Goal: Find specific page/section: Find specific page/section

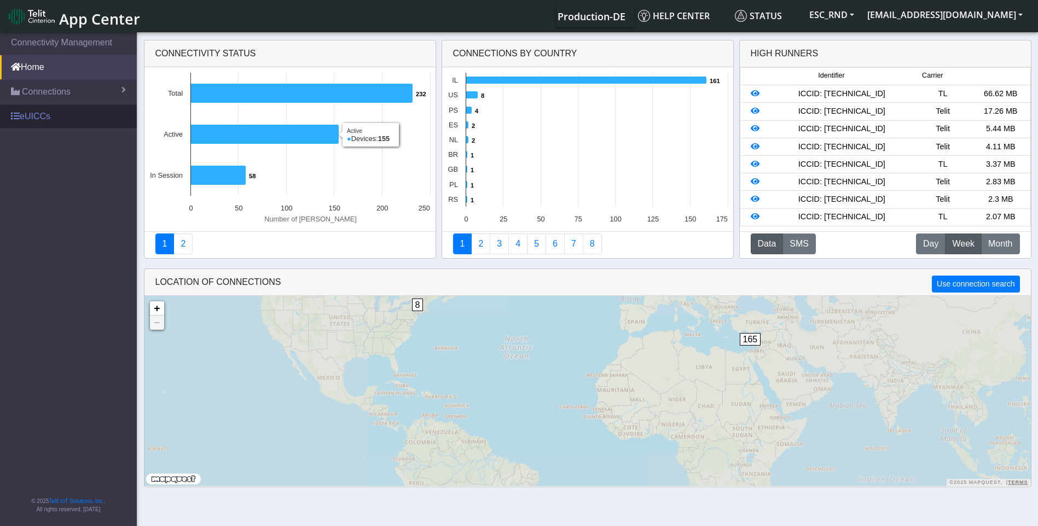
click at [46, 114] on link "eUICCs" at bounding box center [68, 116] width 137 height 24
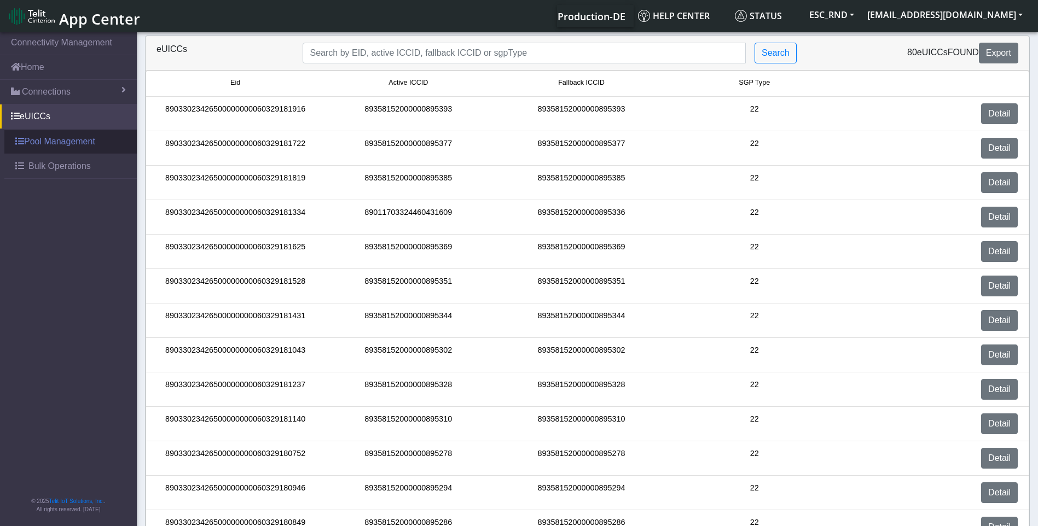
click at [51, 139] on link "Pool Management" at bounding box center [70, 142] width 132 height 24
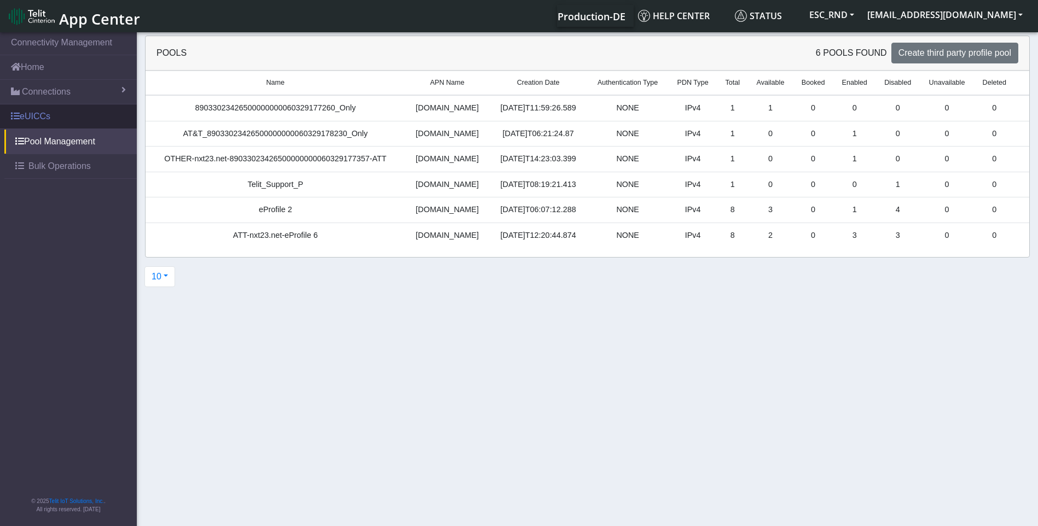
click at [32, 107] on link "eUICCs" at bounding box center [68, 116] width 137 height 24
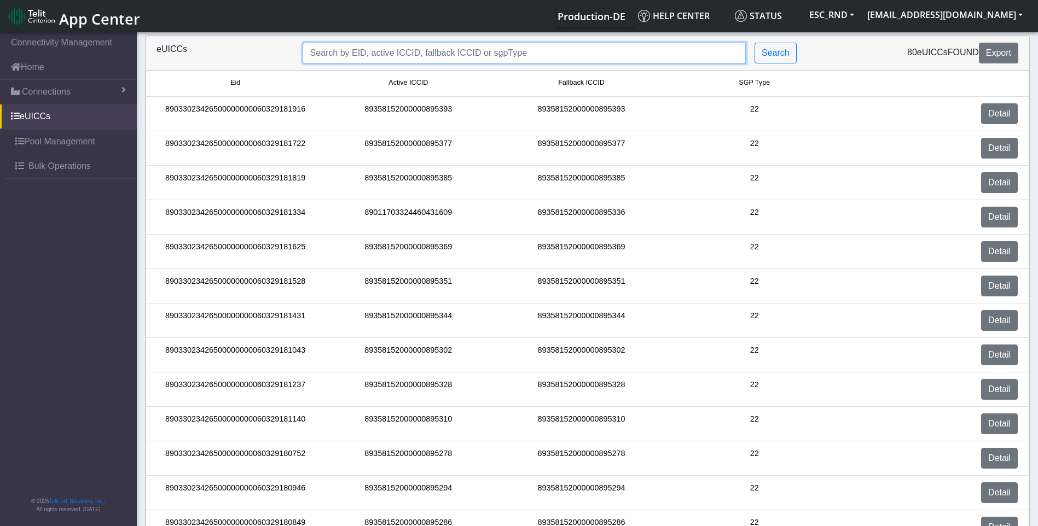
click at [327, 50] on input "Search..." at bounding box center [524, 53] width 443 height 21
paste input "89358152000000894958"
type input "89358152000000894958"
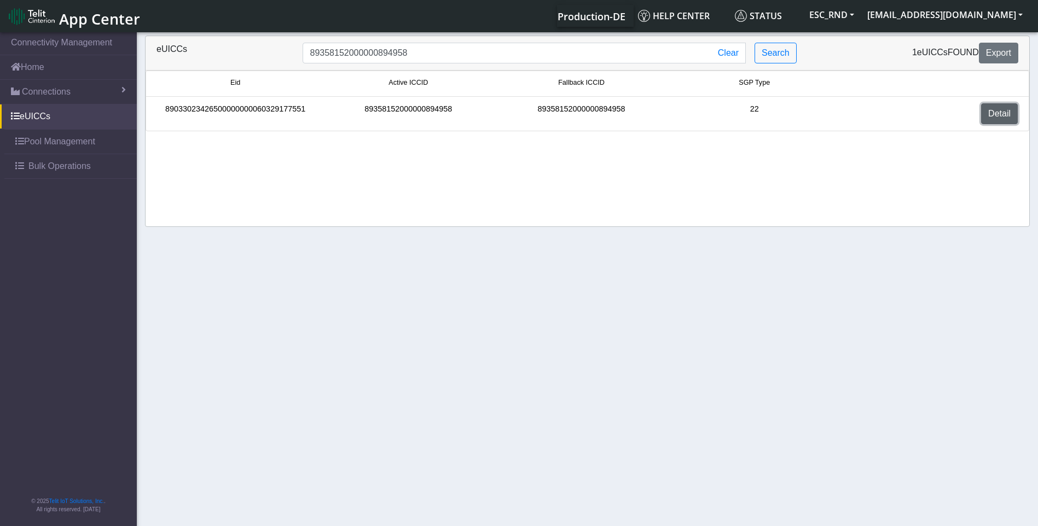
click at [1001, 114] on link "Detail" at bounding box center [999, 113] width 37 height 21
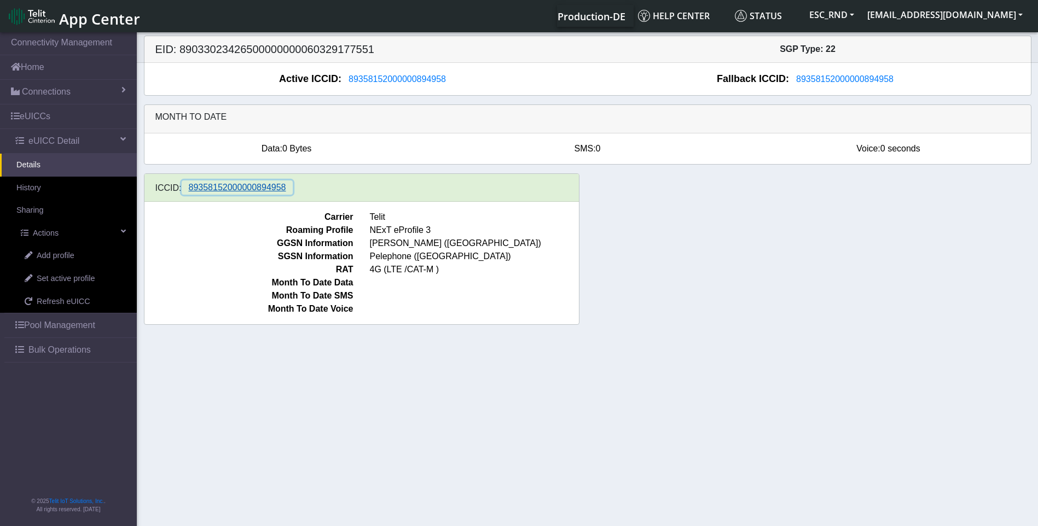
drag, startPoint x: 258, startPoint y: 187, endPoint x: 244, endPoint y: 186, distance: 14.2
click at [246, 186] on span "89358152000000894958" at bounding box center [237, 187] width 97 height 9
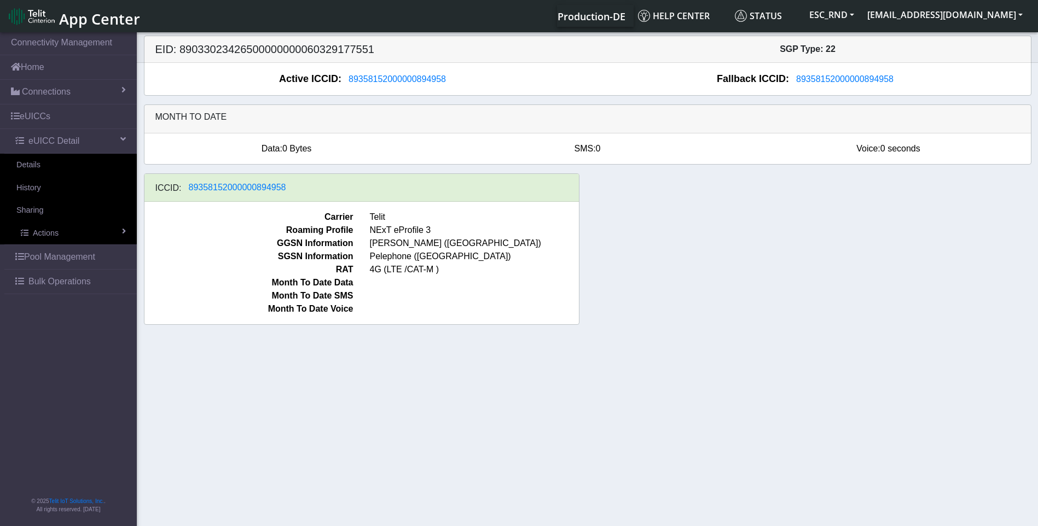
click at [317, 187] on div "ICCID: [TECHNICAL_ID]" at bounding box center [361, 188] width 434 height 28
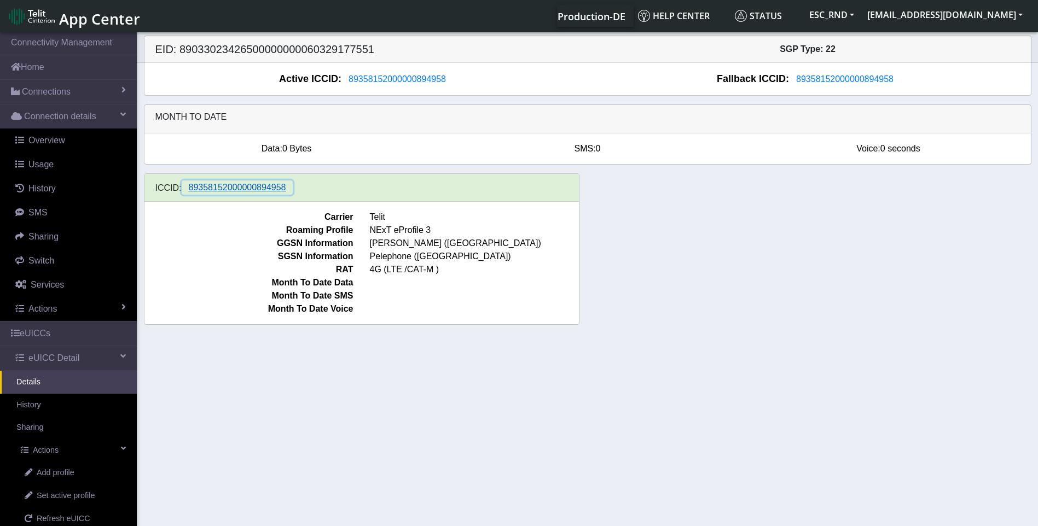
click at [252, 190] on span "89358152000000894958" at bounding box center [237, 187] width 97 height 9
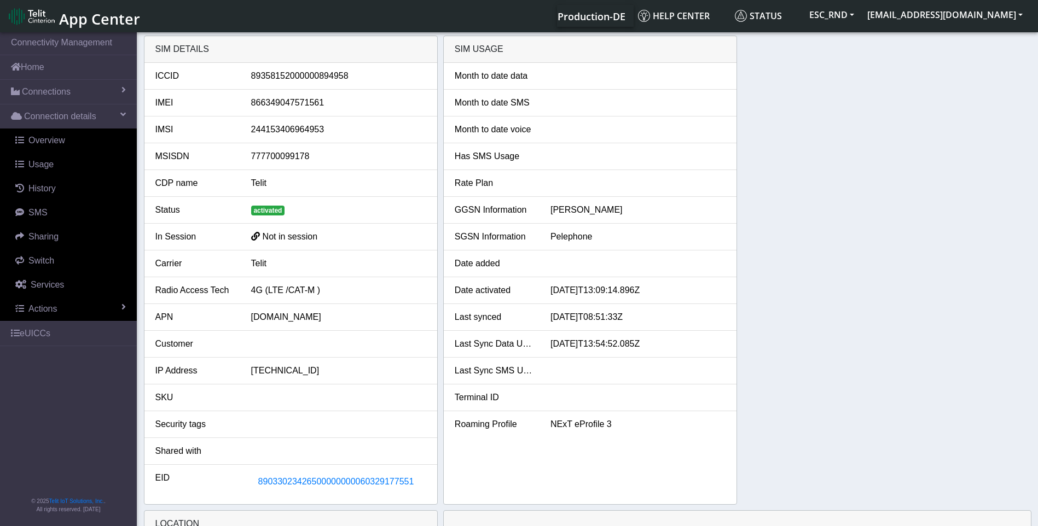
drag, startPoint x: 263, startPoint y: 213, endPoint x: 304, endPoint y: 212, distance: 40.5
click at [304, 212] on div "activated" at bounding box center [338, 210] width 191 height 13
drag, startPoint x: 281, startPoint y: 72, endPoint x: 344, endPoint y: 74, distance: 63.0
click at [344, 74] on div "89358152000000894958" at bounding box center [338, 75] width 191 height 13
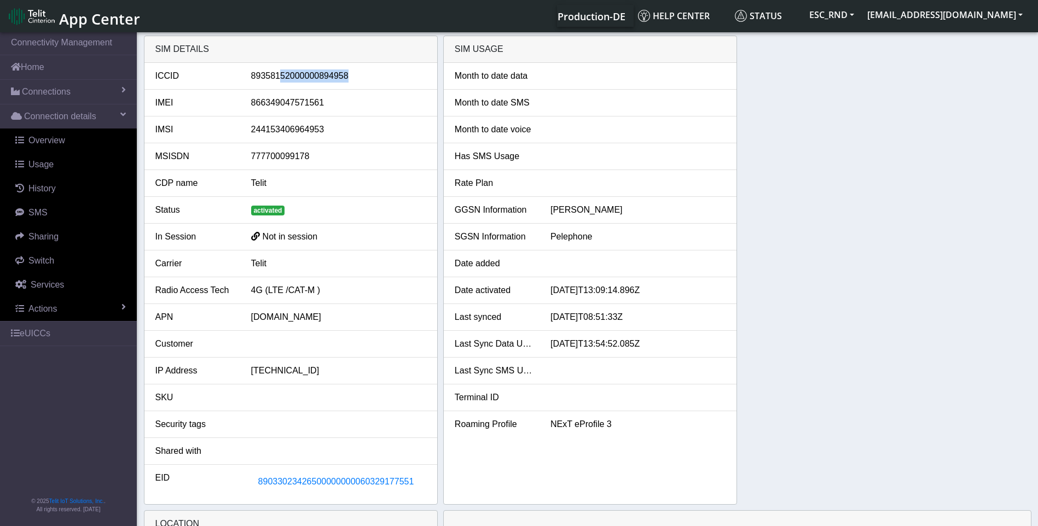
click at [344, 74] on div "89358152000000894958" at bounding box center [338, 75] width 191 height 13
click at [323, 74] on div "89358152000000894958" at bounding box center [338, 75] width 191 height 13
drag, startPoint x: 323, startPoint y: 74, endPoint x: 315, endPoint y: 74, distance: 8.8
click at [315, 74] on div "89358152000000894958" at bounding box center [338, 75] width 191 height 13
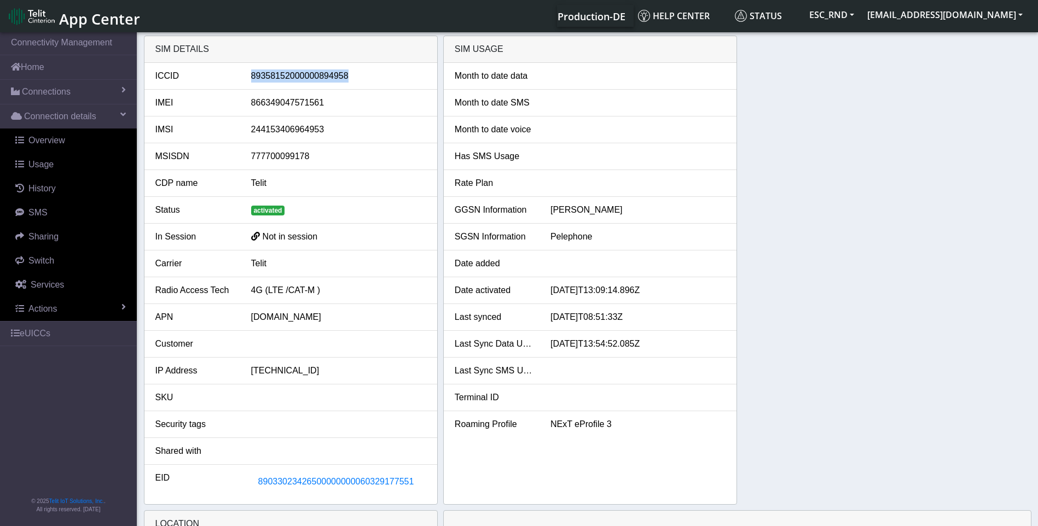
click at [315, 74] on div "89358152000000894958" at bounding box center [338, 75] width 191 height 13
drag, startPoint x: 315, startPoint y: 74, endPoint x: 306, endPoint y: 76, distance: 9.0
click at [306, 75] on div "89358152000000894958" at bounding box center [338, 75] width 191 height 13
click at [306, 76] on div "89358152000000894958" at bounding box center [338, 75] width 191 height 13
drag, startPoint x: 306, startPoint y: 76, endPoint x: 291, endPoint y: 79, distance: 15.6
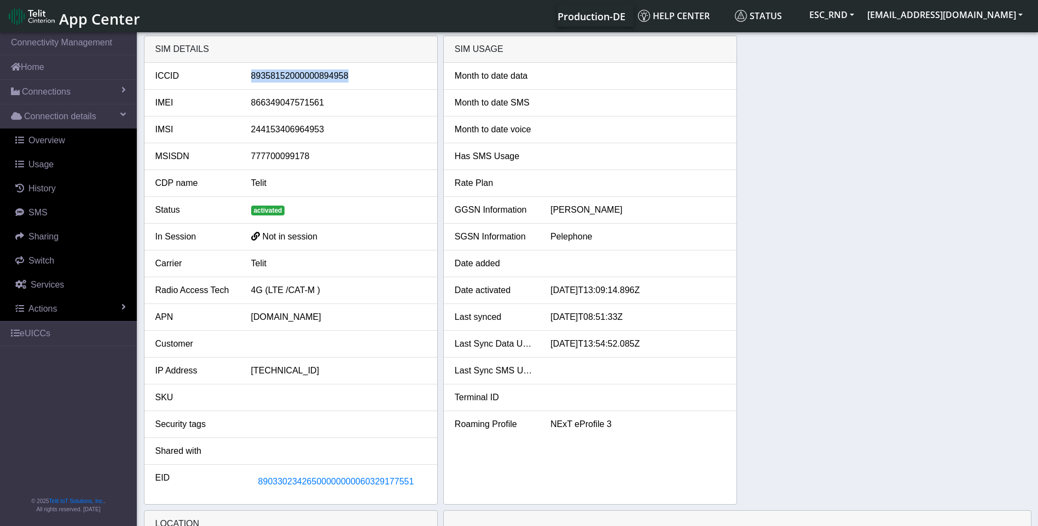
click at [291, 75] on div "89358152000000894958" at bounding box center [338, 75] width 191 height 13
click at [37, 334] on link "eUICCs" at bounding box center [68, 334] width 137 height 24
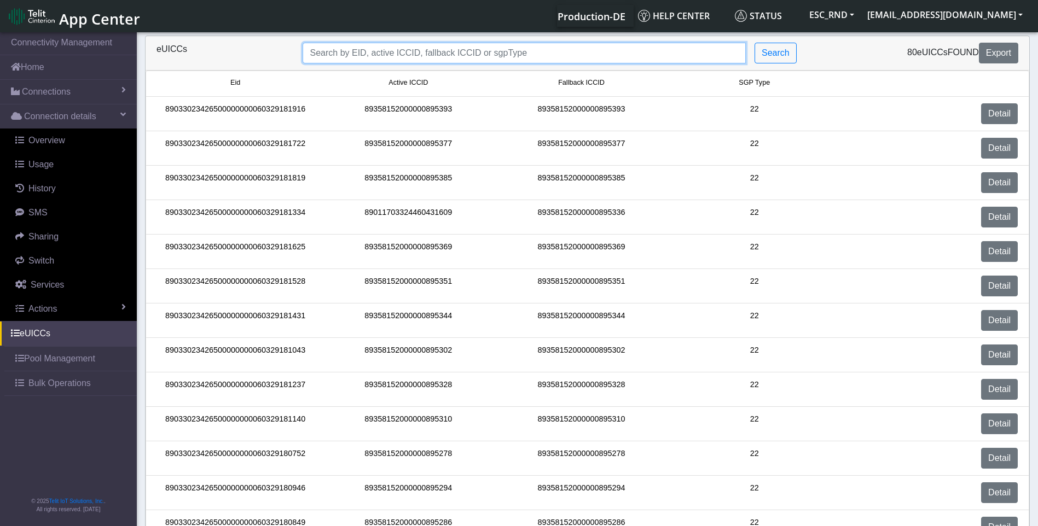
click at [362, 54] on input "Search..." at bounding box center [524, 53] width 443 height 21
paste input "89358152000000894958"
type input "89358152000000894958"
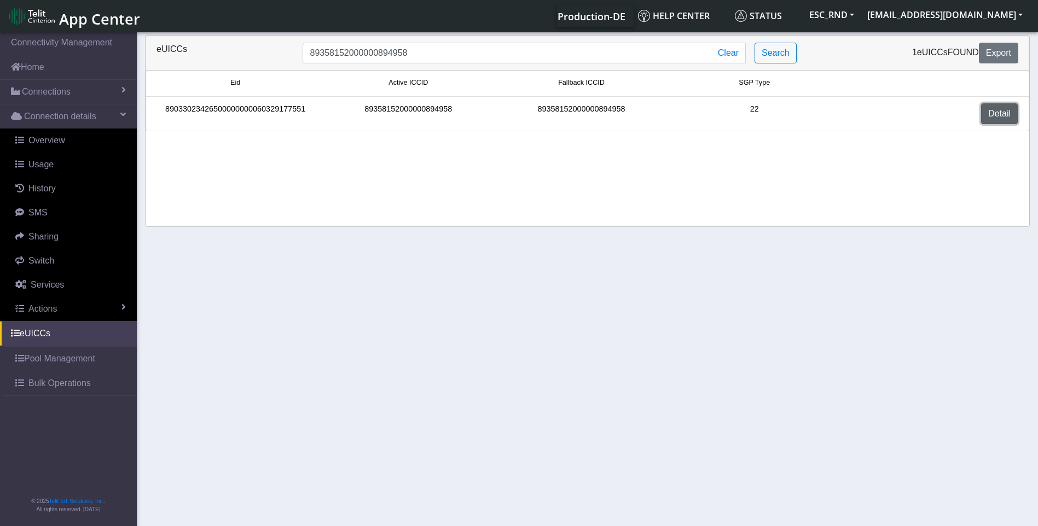
click at [999, 108] on link "Detail" at bounding box center [999, 113] width 37 height 21
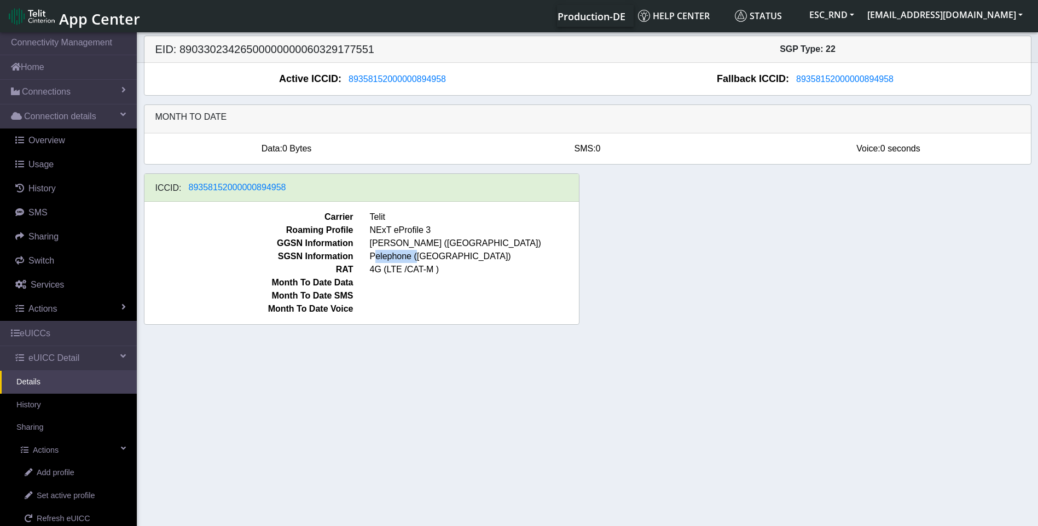
drag, startPoint x: 376, startPoint y: 258, endPoint x: 416, endPoint y: 260, distance: 39.5
click at [416, 260] on span "Pelephone ([GEOGRAPHIC_DATA])" at bounding box center [474, 256] width 225 height 13
click at [40, 330] on link "eUICCs" at bounding box center [68, 334] width 137 height 24
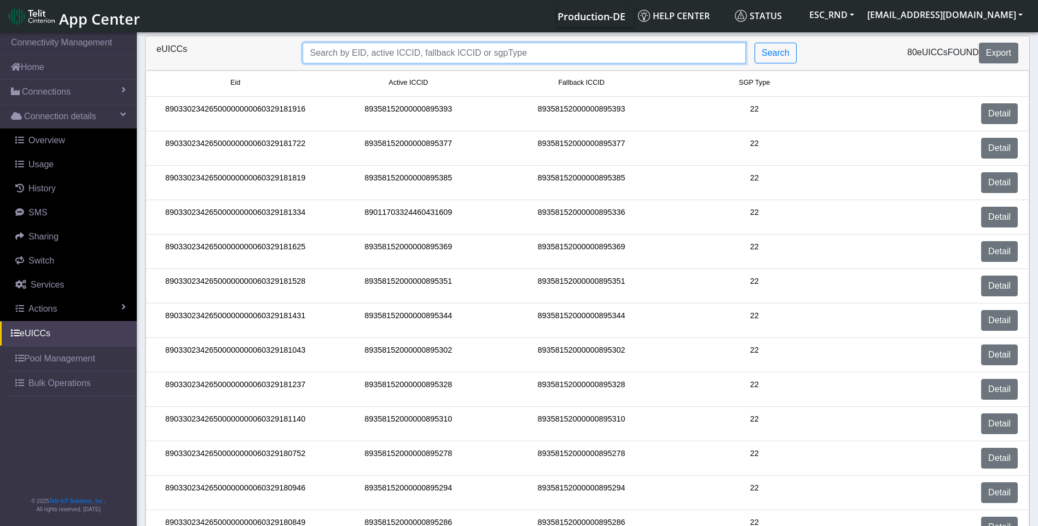
click at [352, 53] on input "Search..." at bounding box center [524, 53] width 443 height 21
paste input "89011703324460431617"
type input "89011703324460431617"
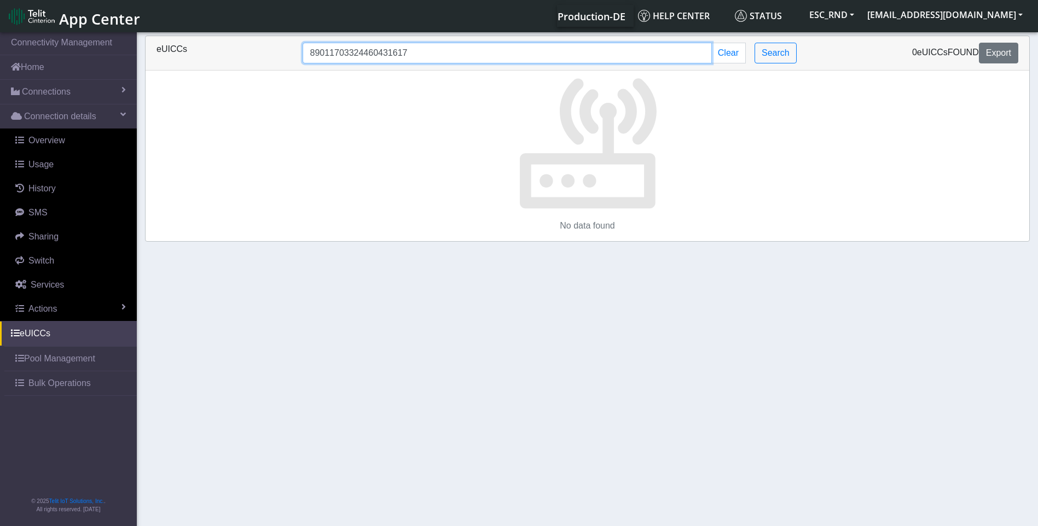
click at [423, 53] on input "89011703324460431617" at bounding box center [507, 53] width 409 height 21
drag, startPoint x: 428, startPoint y: 53, endPoint x: 304, endPoint y: 56, distance: 123.7
click at [306, 55] on input "89011703324460431617" at bounding box center [507, 53] width 409 height 21
click at [351, 52] on input "89011703324460431617" at bounding box center [507, 53] width 409 height 21
drag, startPoint x: 406, startPoint y: 54, endPoint x: 296, endPoint y: 59, distance: 110.1
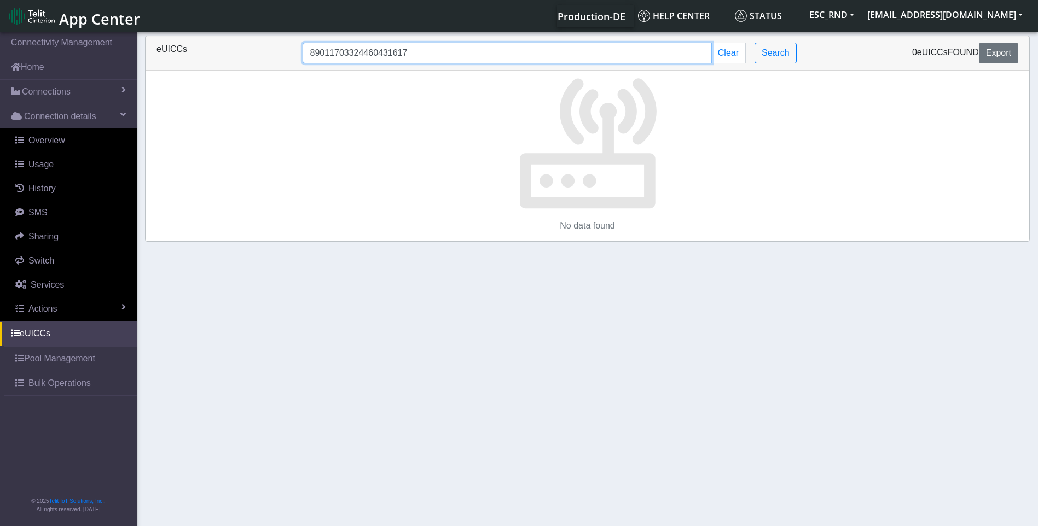
click at [296, 59] on div "89011703324460431617 Clear Search" at bounding box center [550, 53] width 512 height 21
click at [435, 55] on input "89011703324460431617" at bounding box center [507, 53] width 409 height 21
drag, startPoint x: 431, startPoint y: 54, endPoint x: 288, endPoint y: 48, distance: 142.9
click at [288, 48] on div "eUICCs 89011703324460431617 Clear Search 0 eUICCs found Export" at bounding box center [587, 53] width 878 height 21
click at [48, 358] on link "Pool Management" at bounding box center [70, 359] width 132 height 24
